Goal: Information Seeking & Learning: Learn about a topic

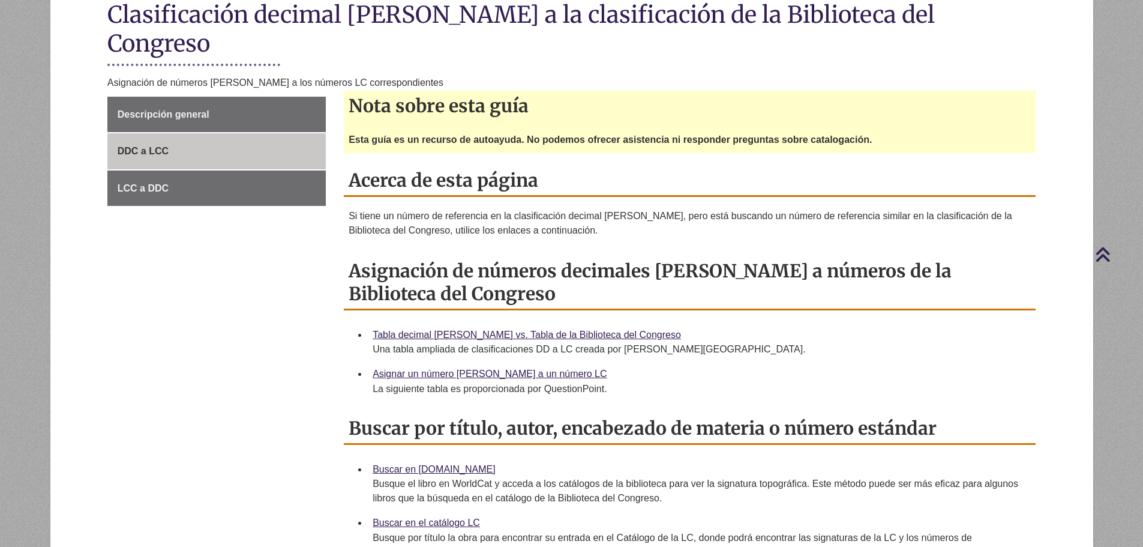
scroll to position [300, 0]
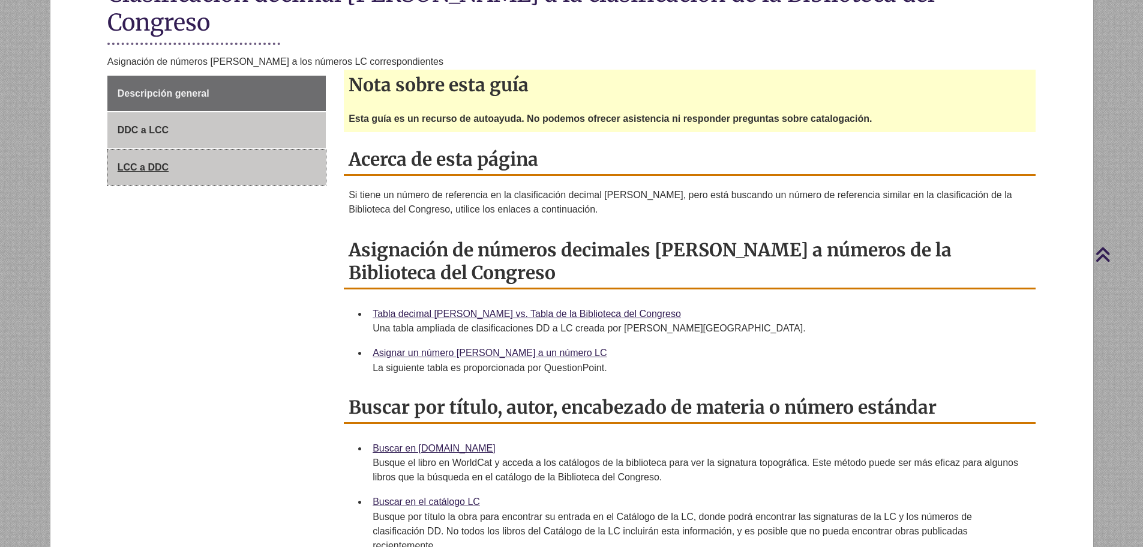
click at [202, 149] on link "LCC a DDC" at bounding box center [216, 167] width 218 height 36
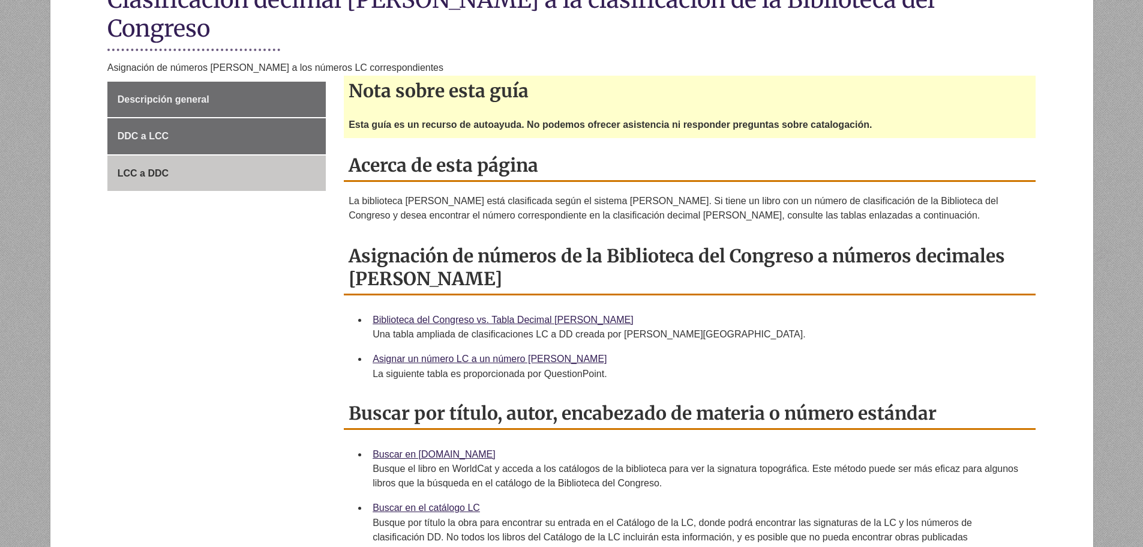
scroll to position [300, 0]
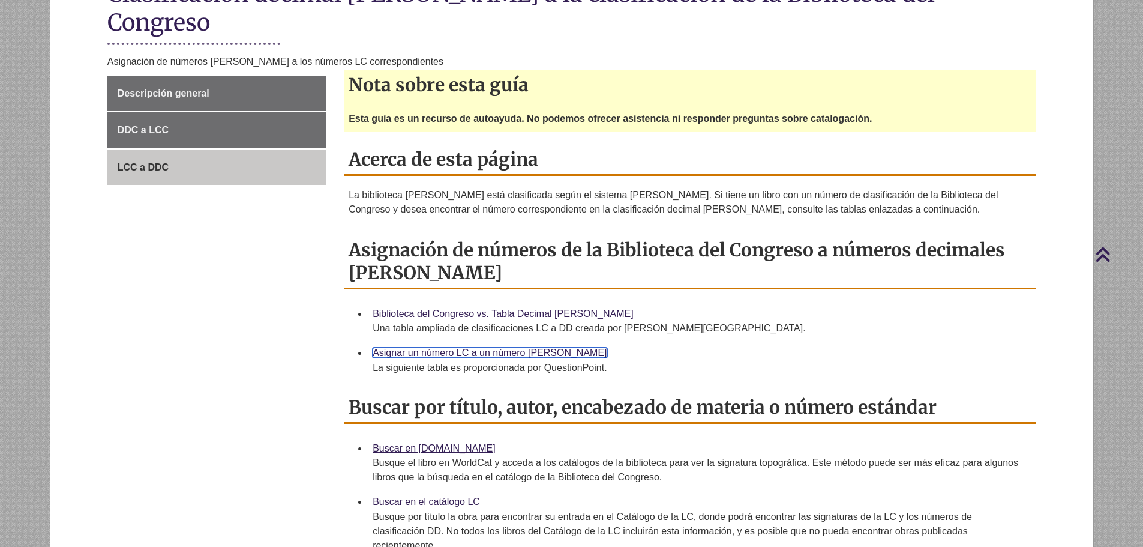
click at [479, 347] on font "Asignar un número LC a un número Dewey" at bounding box center [490, 352] width 234 height 10
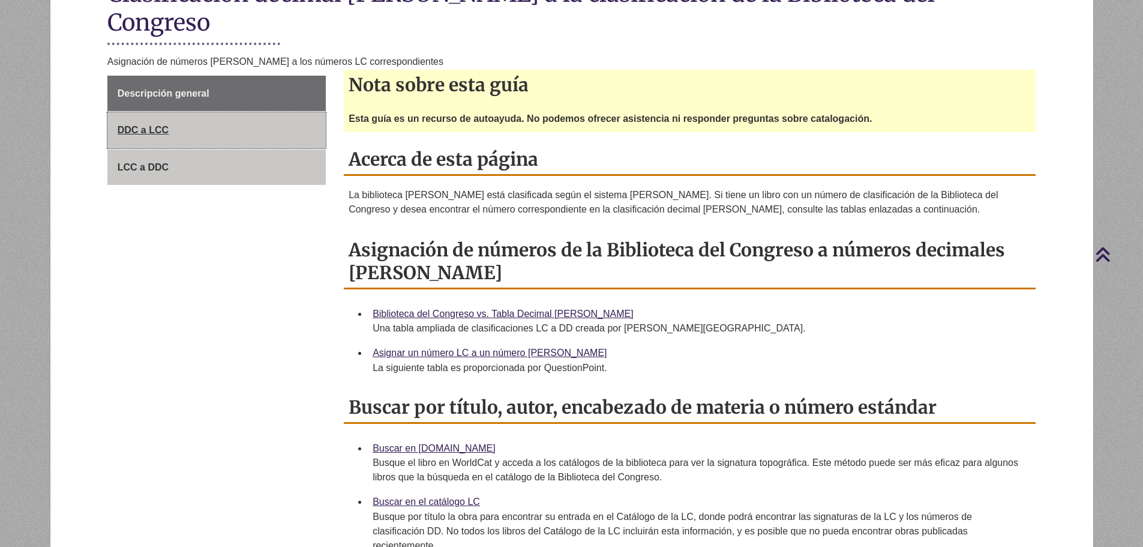
click at [197, 112] on link "DDC a LCC" at bounding box center [216, 130] width 218 height 36
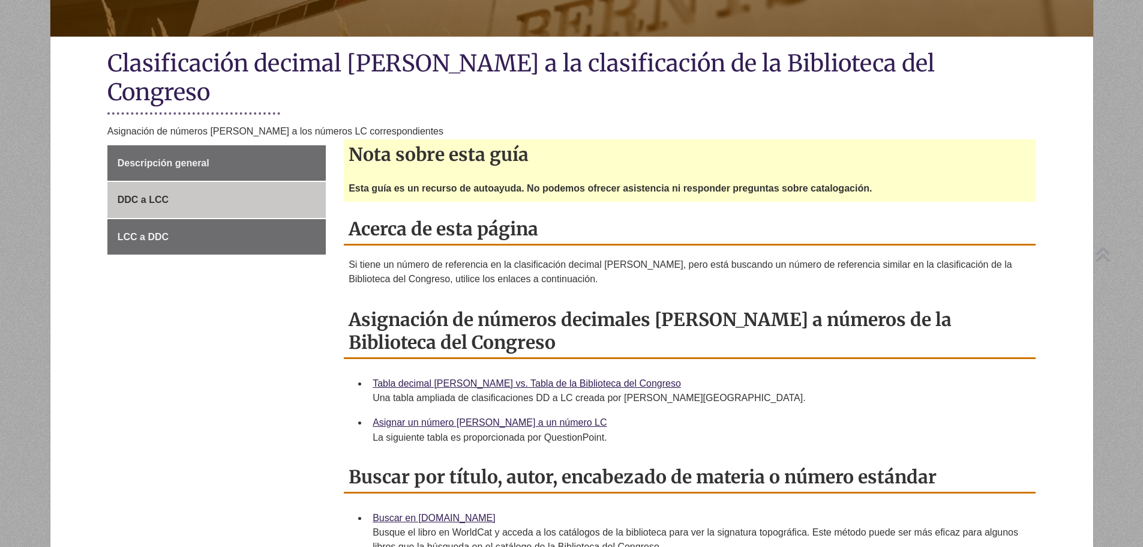
scroll to position [240, 0]
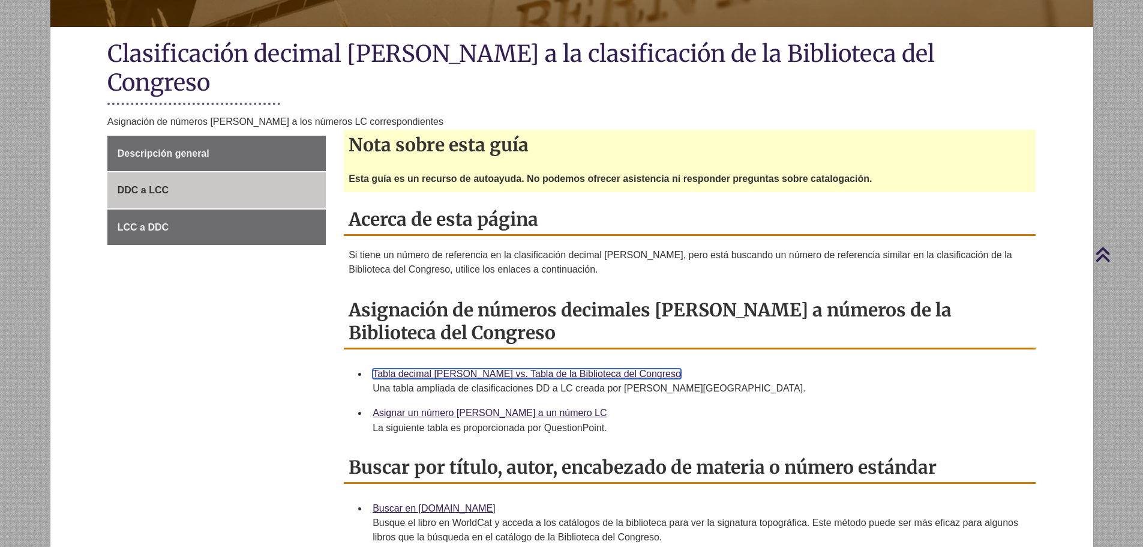
click at [470, 368] on font "Tabla decimal [PERSON_NAME] vs. Tabla de la Biblioteca del Congreso" at bounding box center [527, 373] width 308 height 10
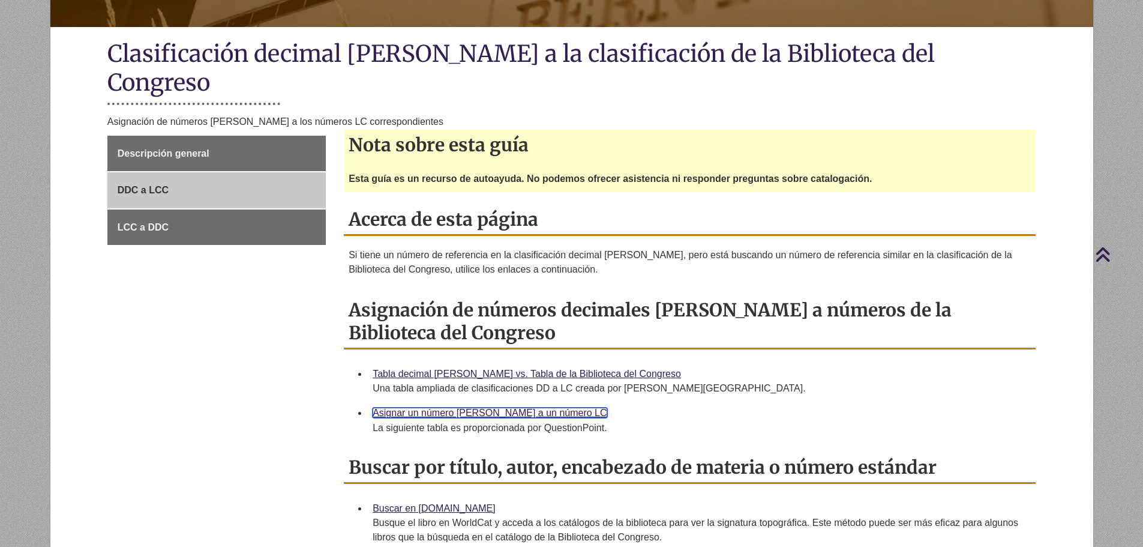
click at [455, 407] on font "Asignar un número [PERSON_NAME] a un número LC" at bounding box center [490, 412] width 234 height 10
